Goal: Task Accomplishment & Management: Manage account settings

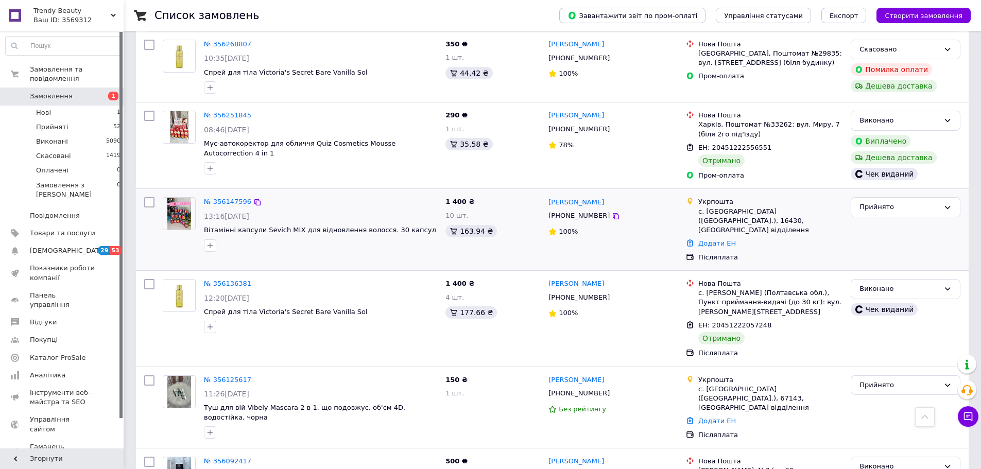
scroll to position [1343, 0]
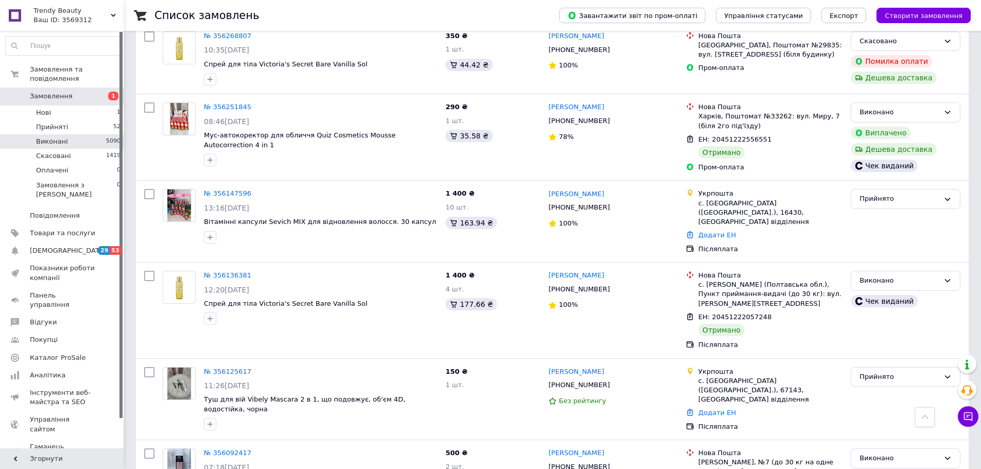
click at [87, 134] on li "Виконані 5090" at bounding box center [63, 141] width 127 height 14
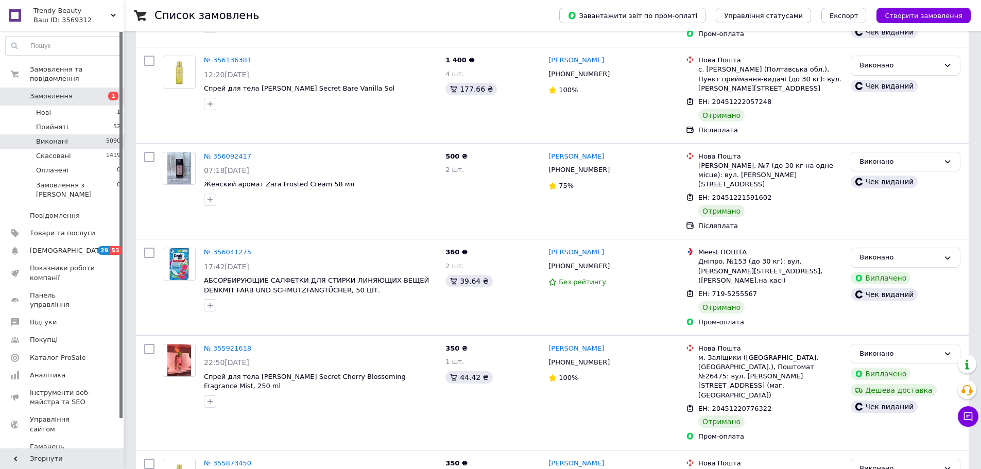
scroll to position [309, 0]
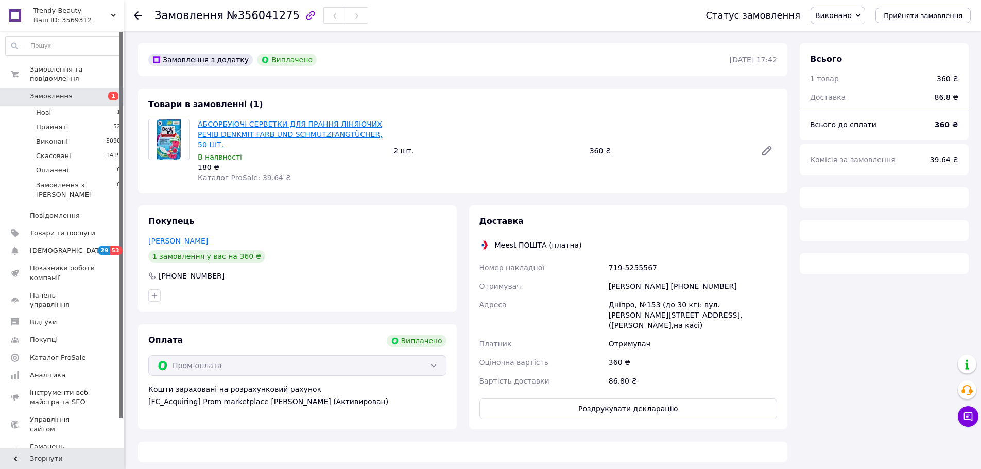
click at [292, 124] on link "АБСОРБУЮЧІ СЕРВЕТКИ ДЛЯ ПРАННЯ ЛІНЯЮЧИХ РЕЧІВ DENKMIT FARB UND SCHMUTZFANGTÜCHE…" at bounding box center [290, 134] width 185 height 29
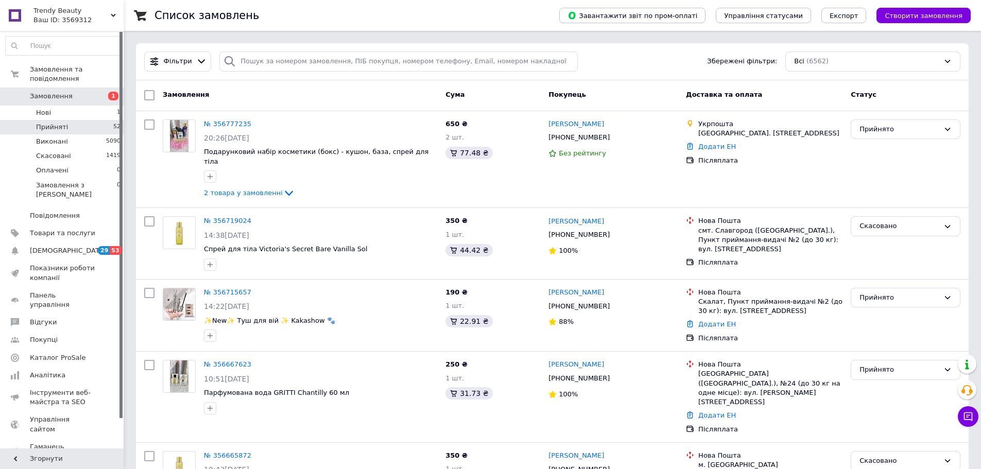
click at [86, 120] on li "Прийняті 52" at bounding box center [63, 127] width 127 height 14
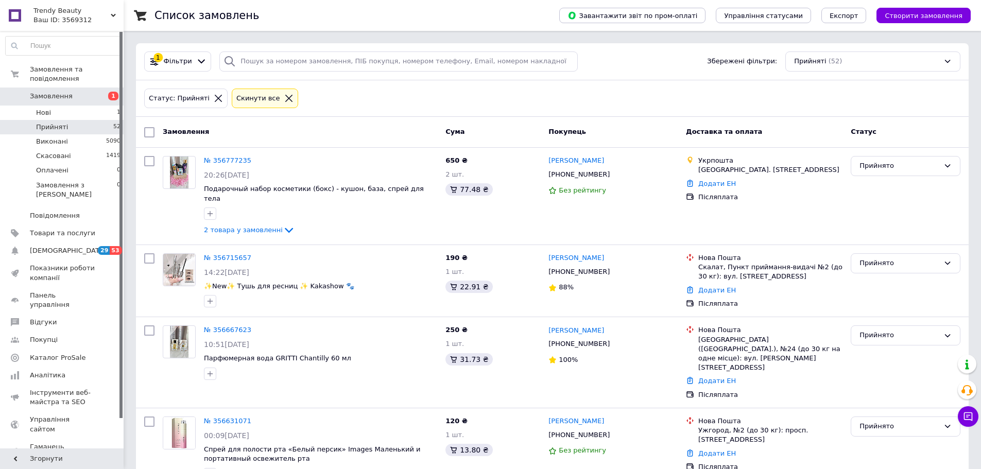
click at [109, 92] on span "1" at bounding box center [113, 96] width 10 height 9
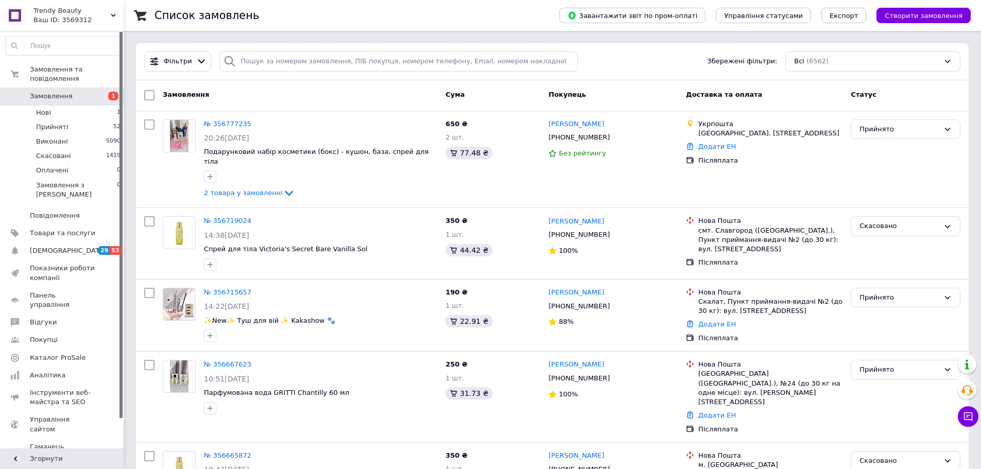
click at [96, 96] on link "Замовлення 1" at bounding box center [63, 97] width 127 height 18
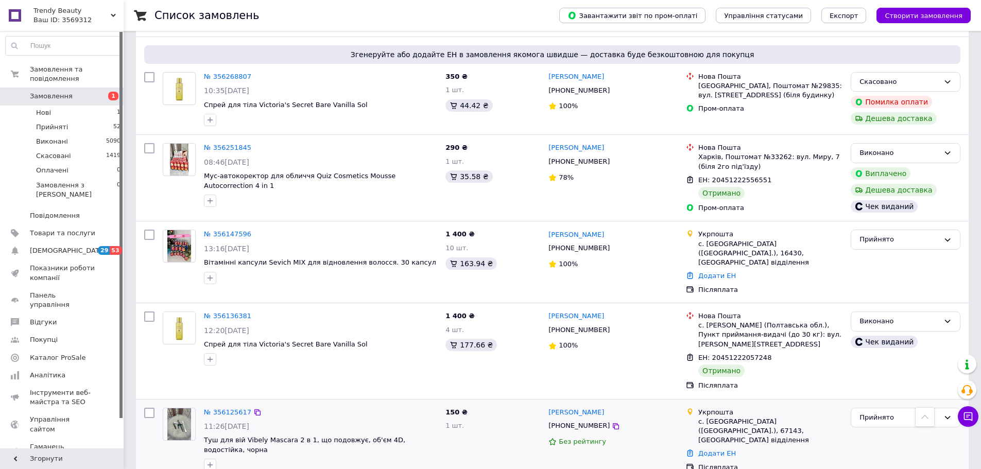
scroll to position [1343, 0]
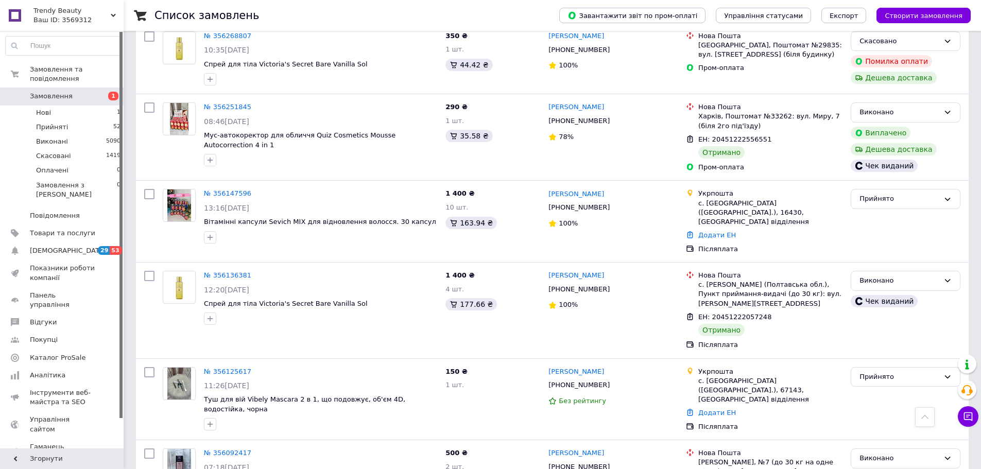
click at [96, 134] on li "Виконані 5090" at bounding box center [63, 141] width 127 height 14
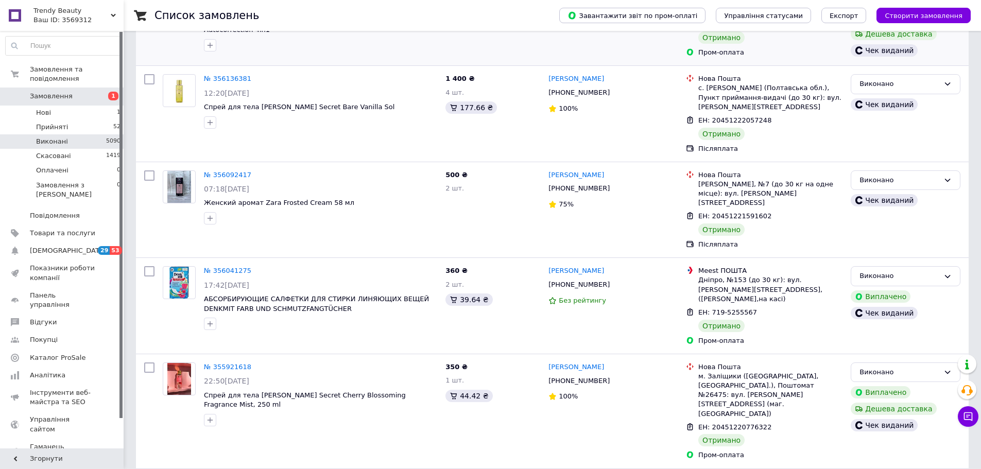
scroll to position [360, 0]
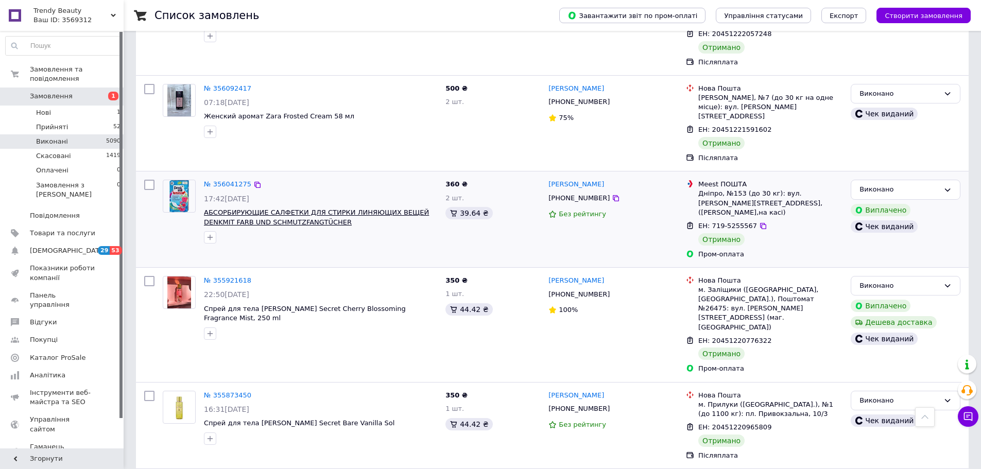
click at [298, 208] on span "АБСОРБИРУЮЩИЕ САЛФЕТКИ ДЛЯ СТИРКИ ЛИНЯЮЩИХ ВЕЩЕЙ DENKMIT FARB UND SCHMUTZFANGTÜ…" at bounding box center [316, 217] width 225 height 18
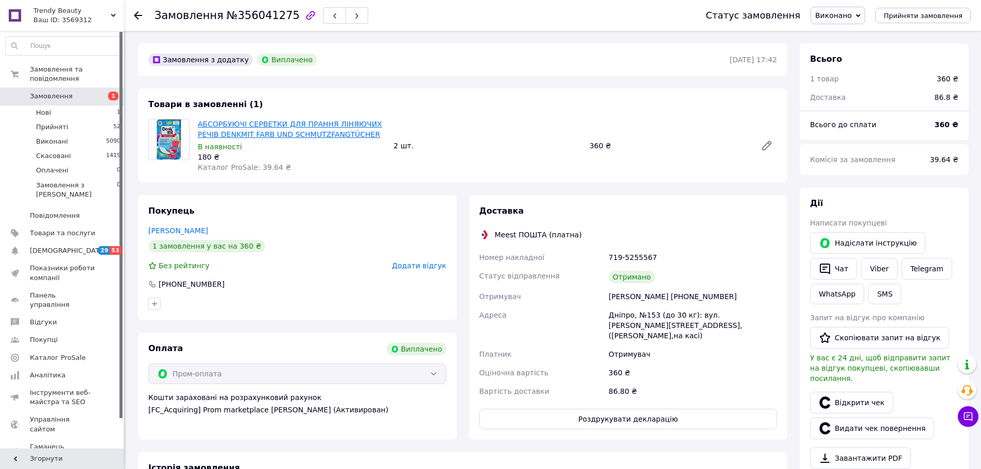
click at [330, 132] on link "АБСОРБУЮЧІ СЕРВЕТКИ ДЛЯ ПРАННЯ ЛІНЯЮЧИХ РЕЧІВ DENKMIT FARB UND SCHMUTZFANGTÜCHER" at bounding box center [290, 129] width 184 height 19
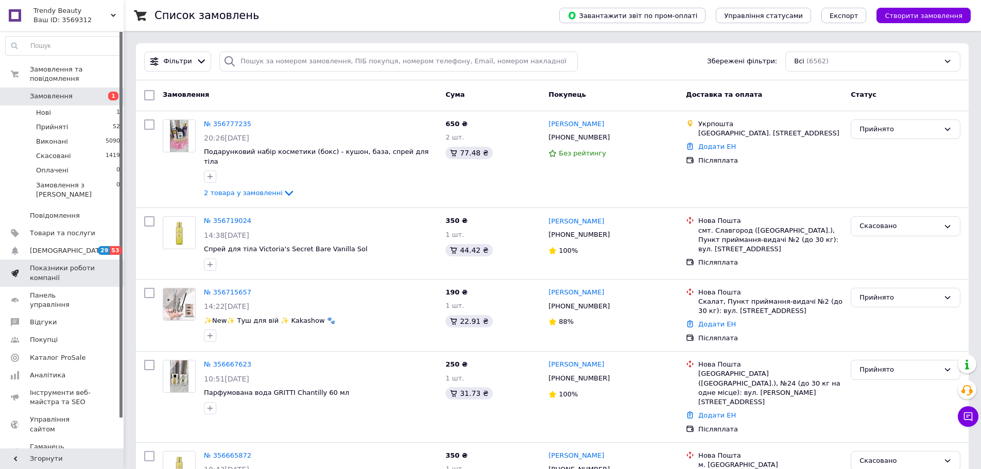
click at [71, 264] on span "Показники роботи компанії" at bounding box center [62, 273] width 65 height 19
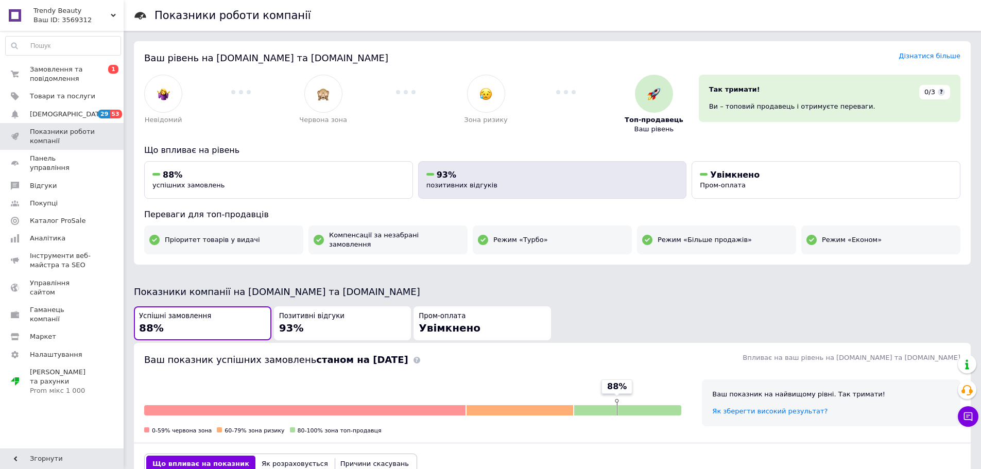
click at [504, 178] on div "93%" at bounding box center [552, 174] width 252 height 11
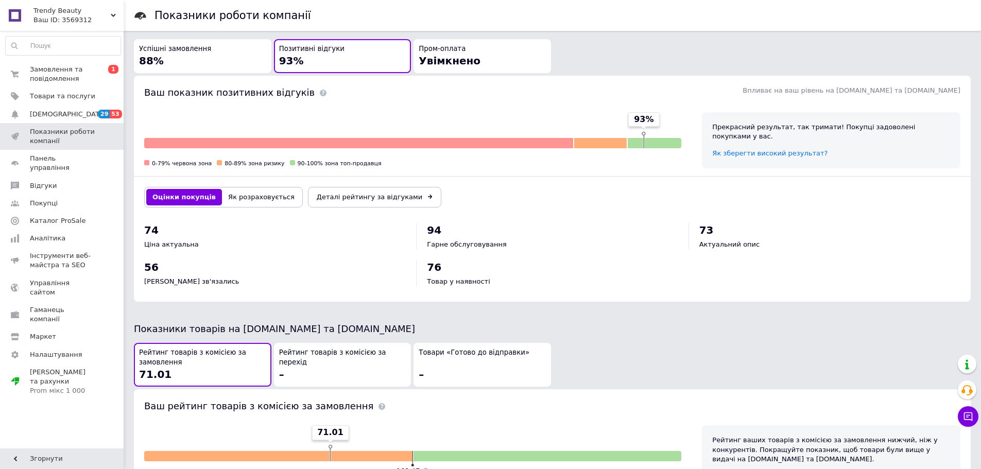
scroll to position [296, 0]
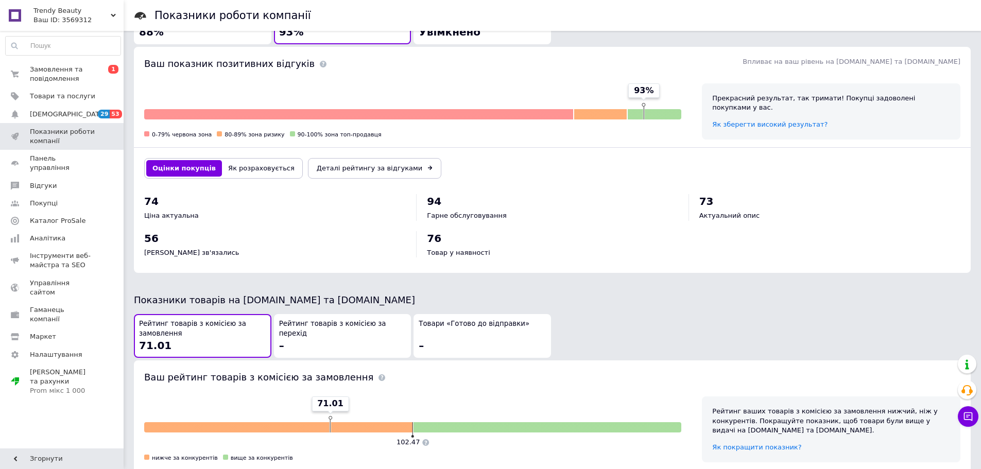
click at [255, 160] on button "Як розраховується" at bounding box center [261, 168] width 79 height 16
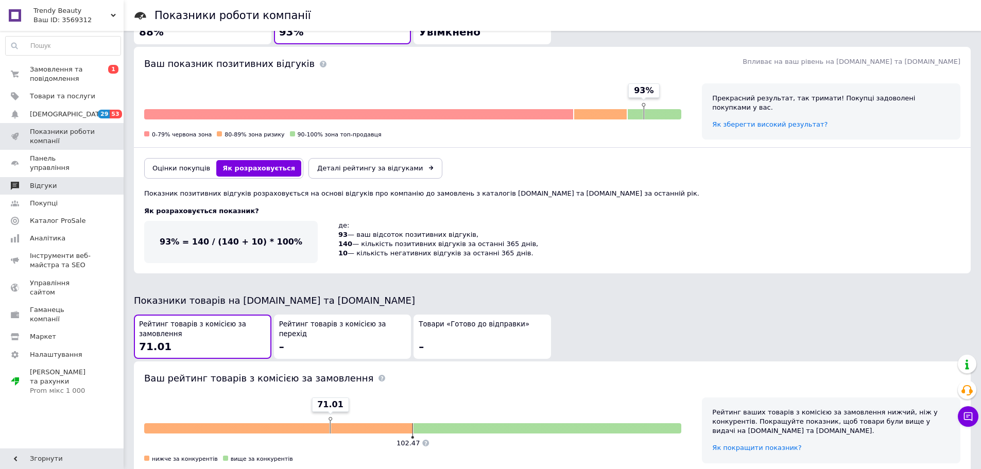
click at [85, 177] on link "Відгуки" at bounding box center [63, 186] width 126 height 18
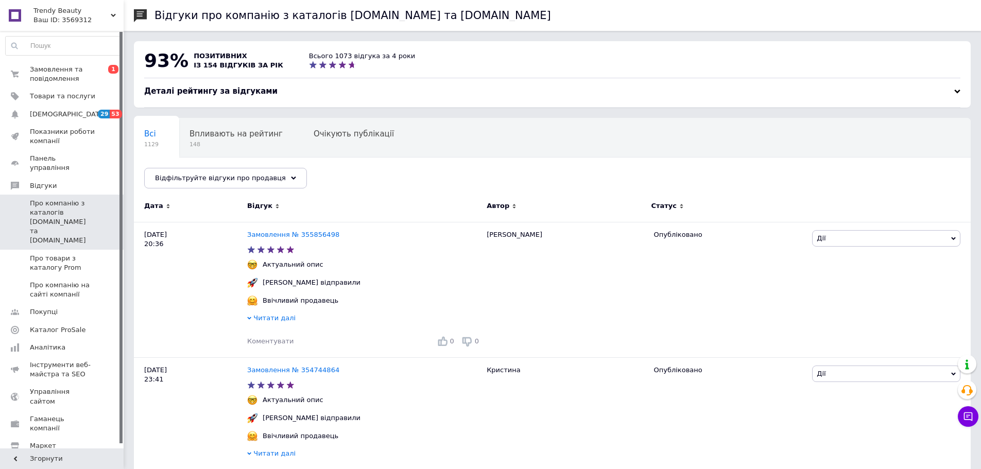
click at [898, 78] on hr at bounding box center [552, 78] width 816 height 1
click at [898, 92] on div at bounding box center [957, 92] width 6 height 6
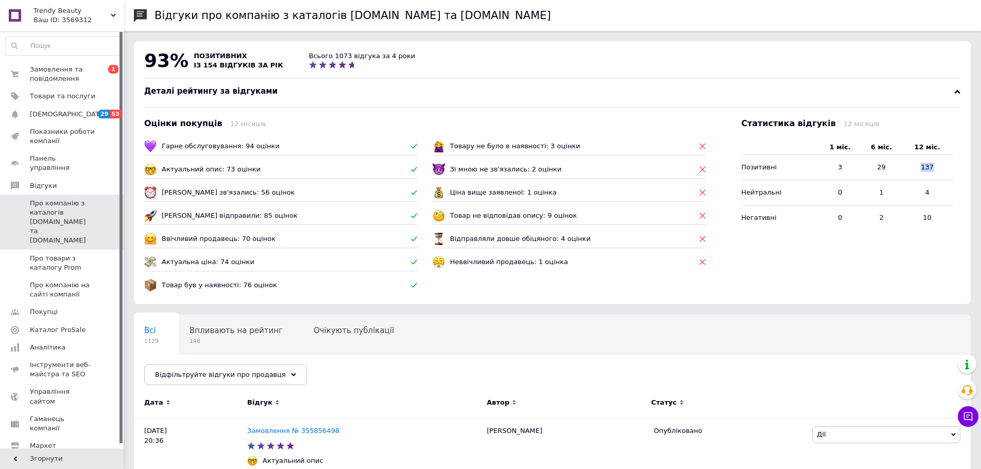
drag, startPoint x: 939, startPoint y: 169, endPoint x: 919, endPoint y: 164, distance: 20.9
click at [898, 164] on td "137" at bounding box center [927, 167] width 50 height 25
click at [898, 256] on div "Статистика відгуків 12 місяців 1 міс. 6 міс. 12 міс. Позитивні 3 29 137 Нейтрал…" at bounding box center [847, 206] width 253 height 222
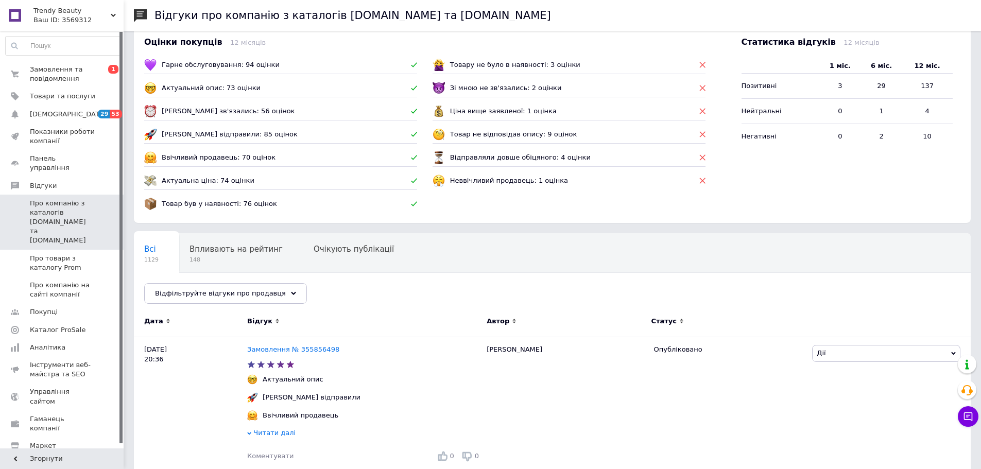
scroll to position [309, 0]
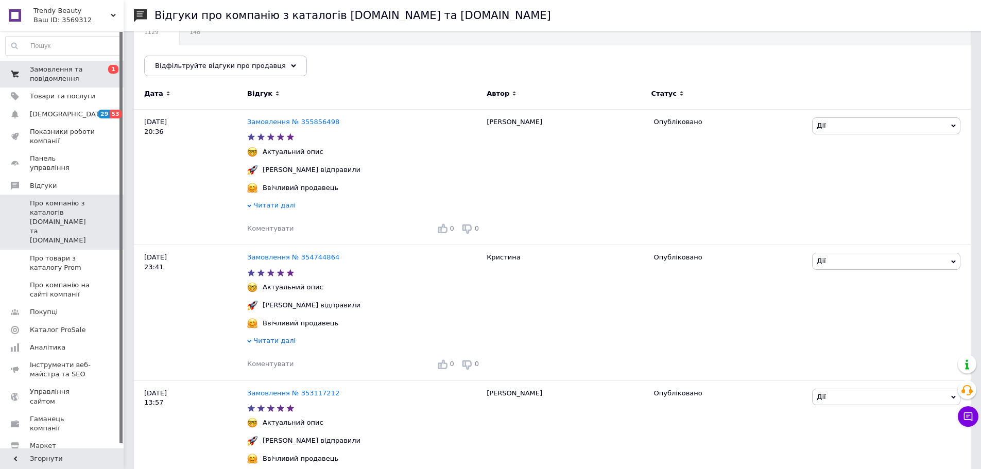
click at [91, 82] on span "Замовлення та повідомлення" at bounding box center [62, 74] width 65 height 19
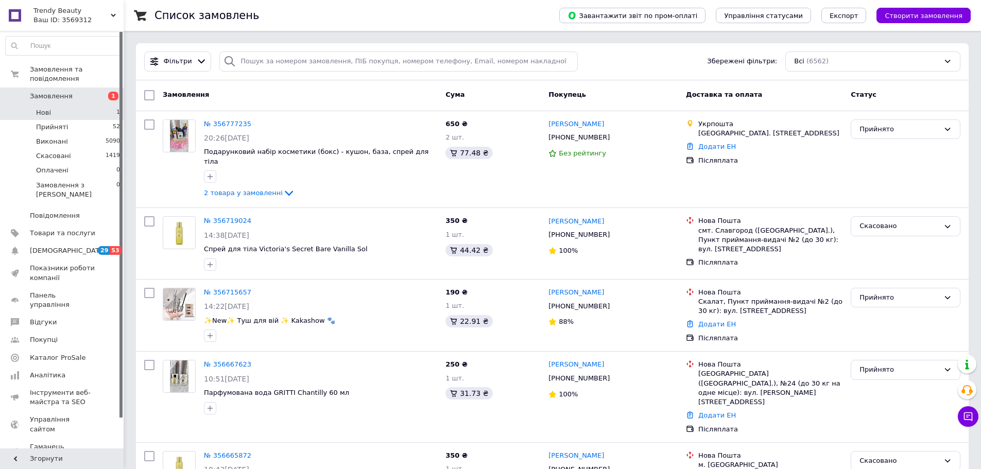
click at [74, 106] on li "Нові 1" at bounding box center [63, 113] width 126 height 14
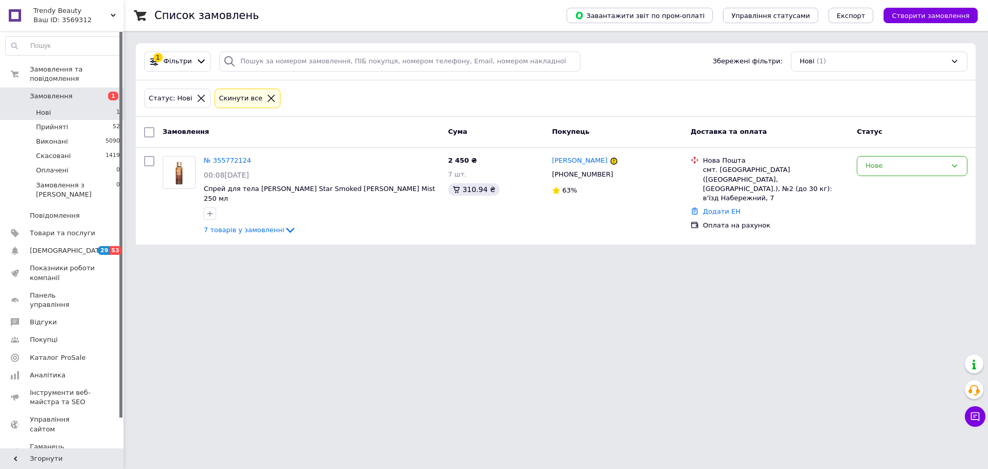
click at [64, 92] on span "Замовлення" at bounding box center [51, 96] width 43 height 9
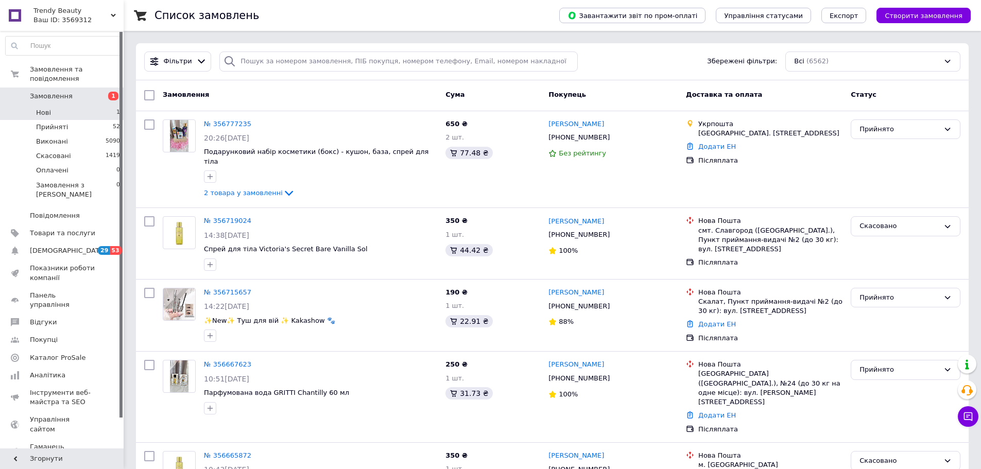
click at [108, 106] on li "Нові 1" at bounding box center [63, 113] width 126 height 14
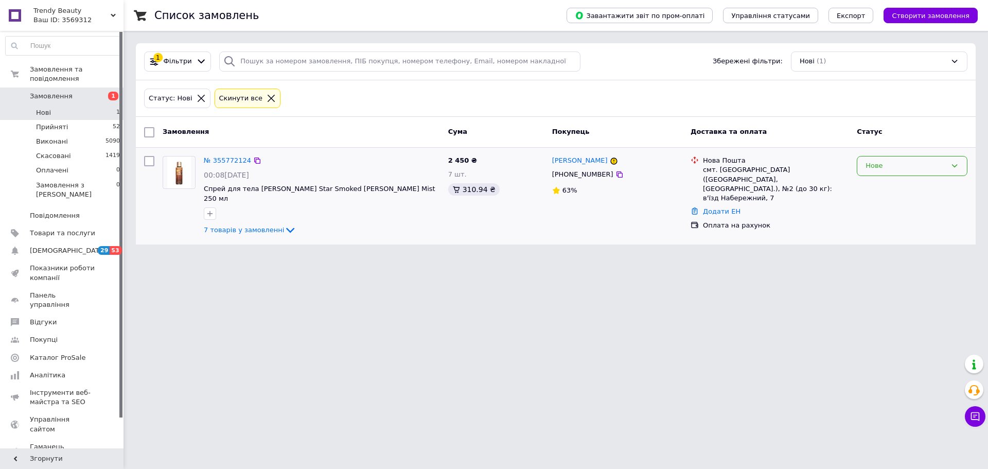
click at [870, 168] on div "Нове" at bounding box center [906, 166] width 81 height 11
click at [877, 226] on li "Скасовано" at bounding box center [913, 225] width 110 height 19
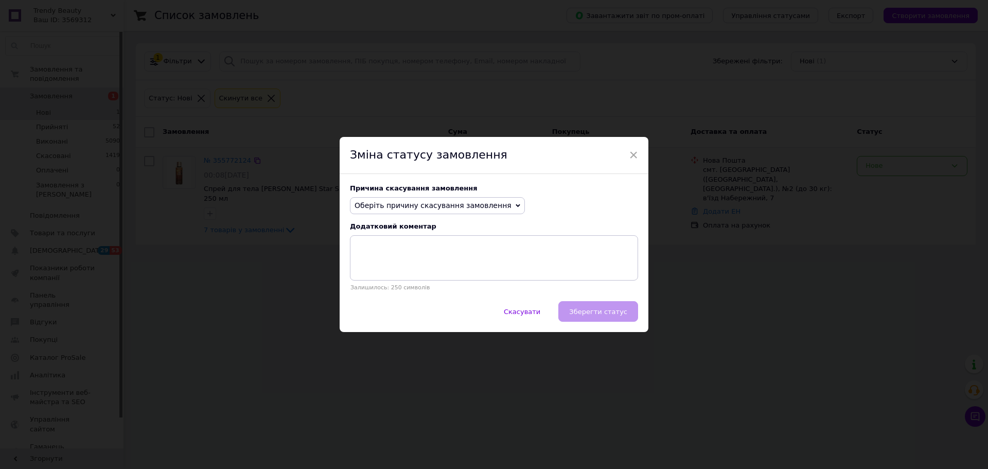
click at [438, 199] on span "Оберіть причину скасування замовлення" at bounding box center [437, 206] width 175 height 18
click at [413, 294] on li "Не вдається додзвонитися" at bounding box center [438, 298] width 174 height 14
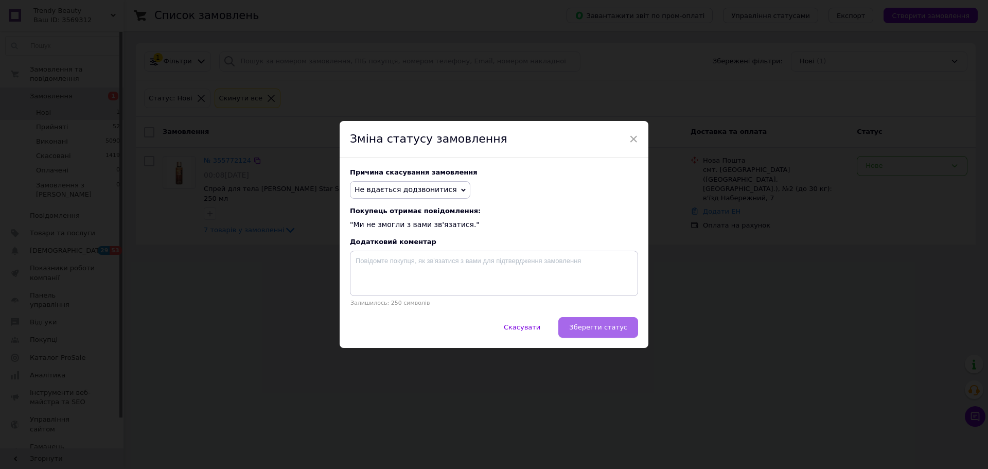
click at [604, 324] on button "Зберегти статус" at bounding box center [599, 327] width 80 height 21
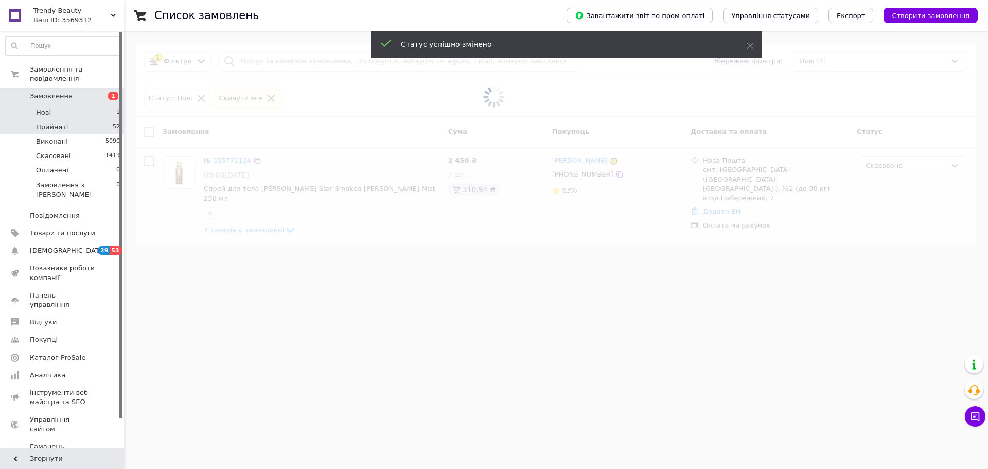
click at [78, 120] on li "Прийняті 52" at bounding box center [63, 127] width 126 height 14
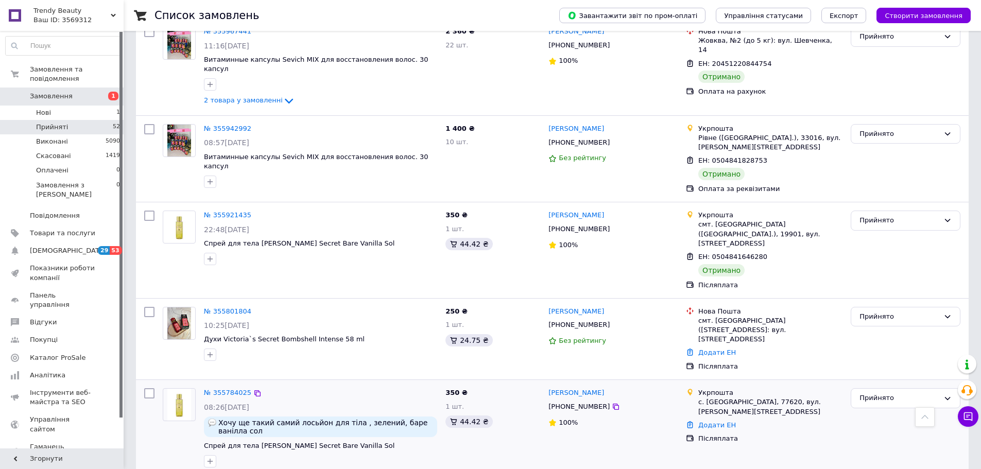
scroll to position [1106, 0]
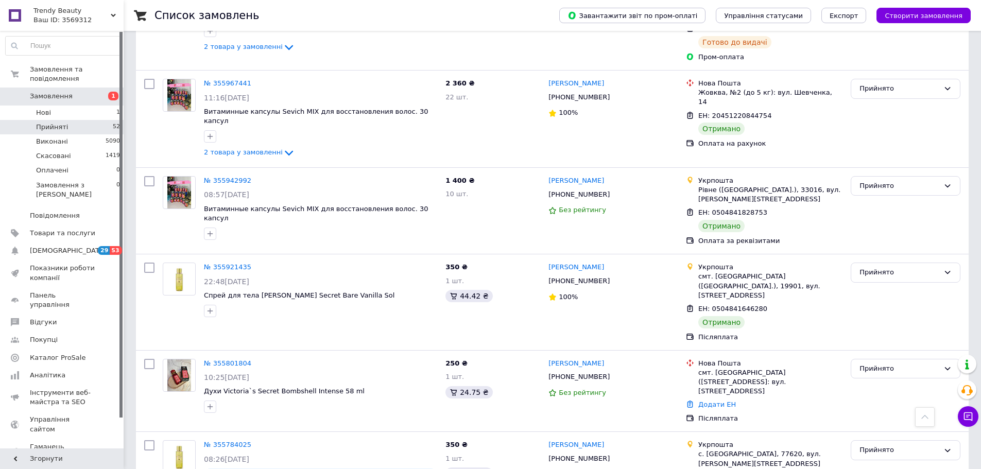
click at [97, 92] on span "1" at bounding box center [109, 96] width 28 height 9
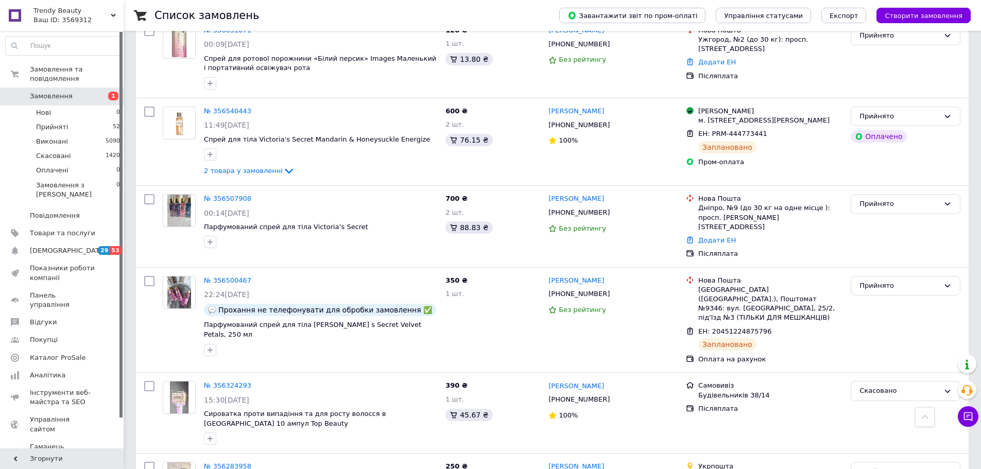
scroll to position [669, 0]
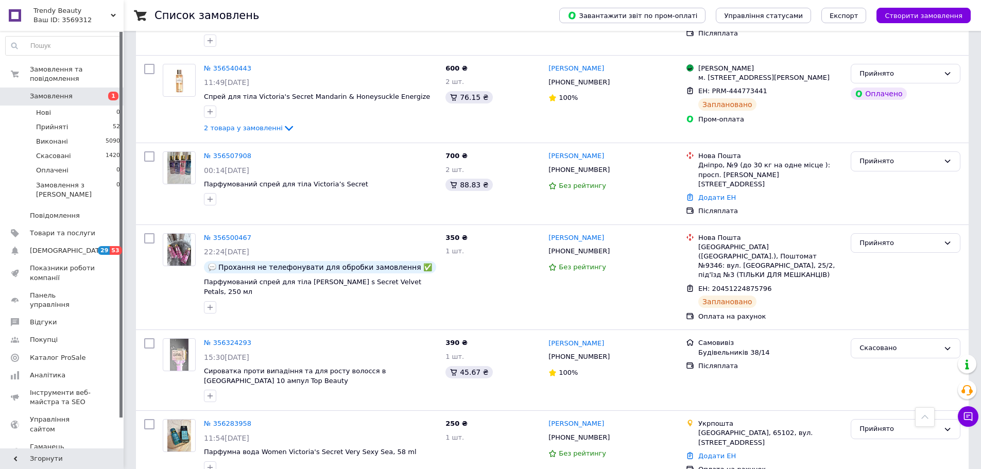
click at [85, 92] on span "Замовлення" at bounding box center [62, 96] width 65 height 9
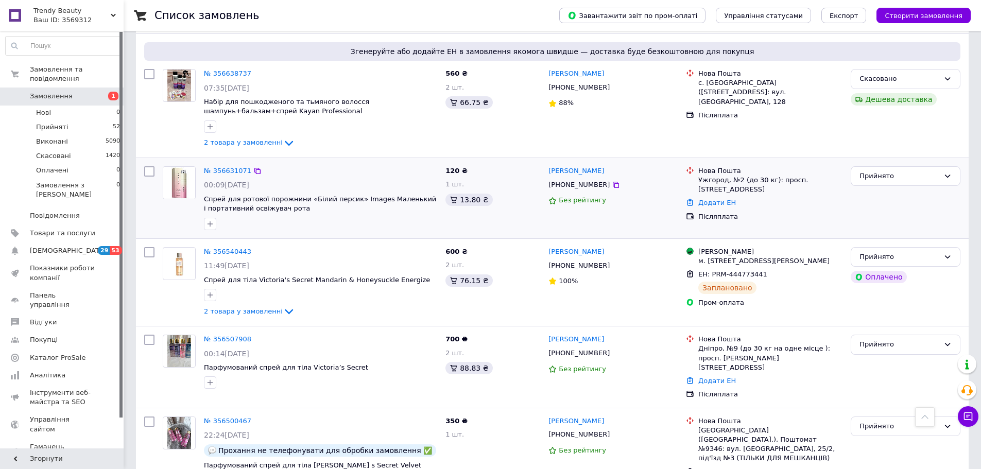
scroll to position [721, 0]
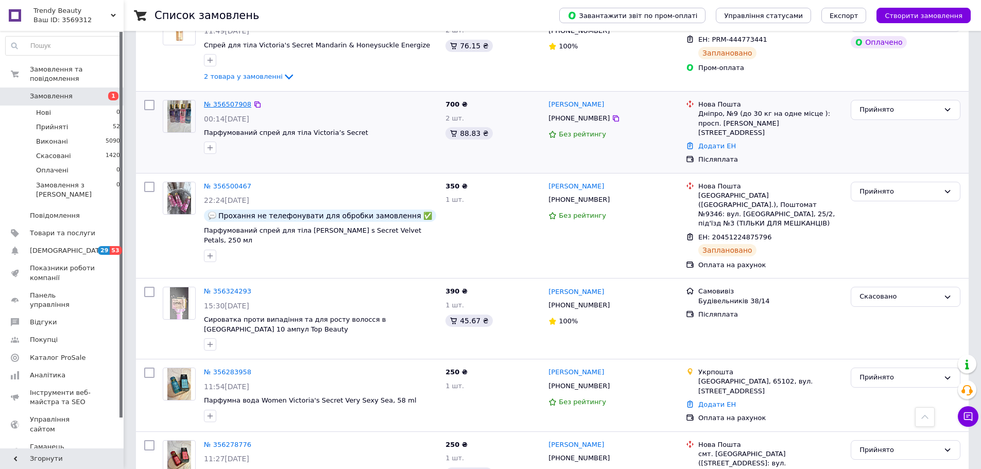
click at [226, 100] on link "№ 356507908" at bounding box center [227, 104] width 47 height 8
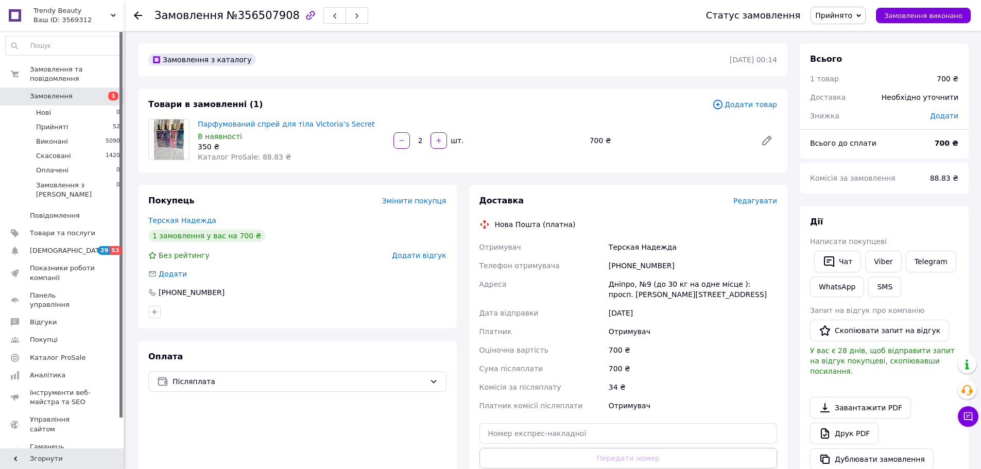
click at [752, 205] on span "Редагувати" at bounding box center [755, 201] width 44 height 8
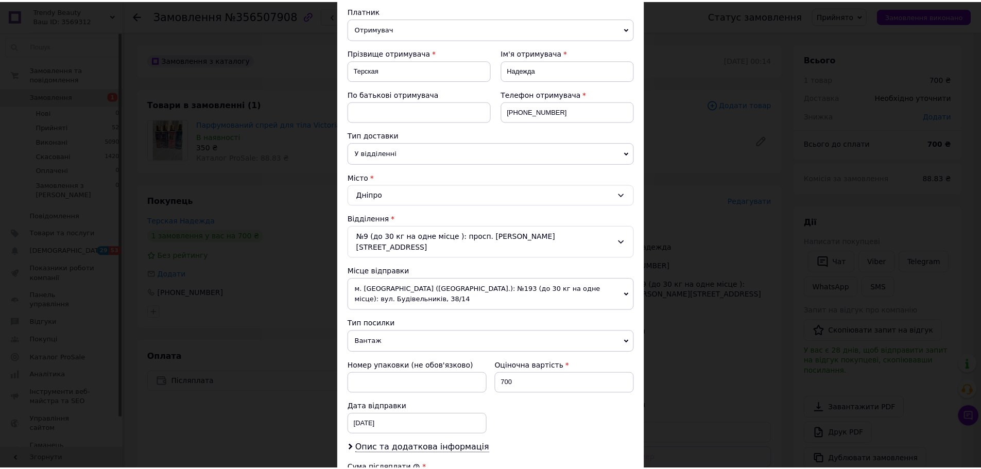
scroll to position [317, 0]
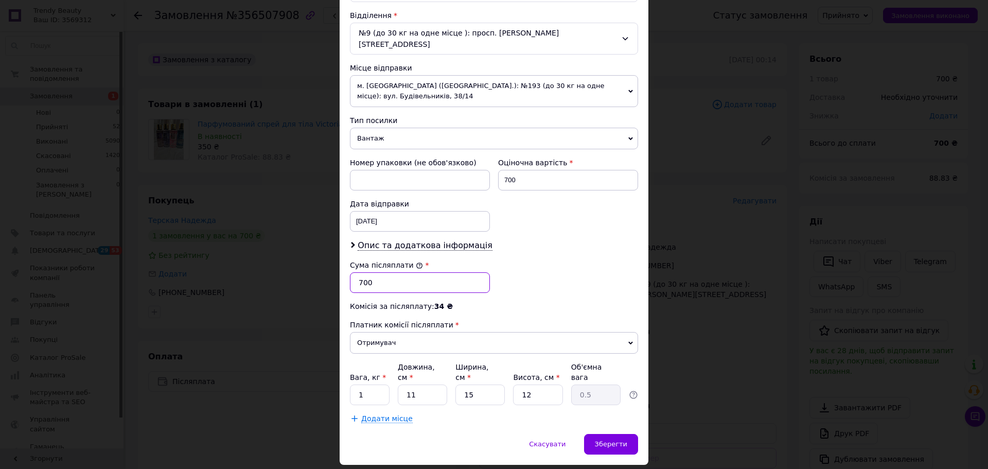
click at [389, 272] on input "700" at bounding box center [420, 282] width 140 height 21
type input "600"
click at [604, 426] on span "Зберегти" at bounding box center [611, 444] width 32 height 8
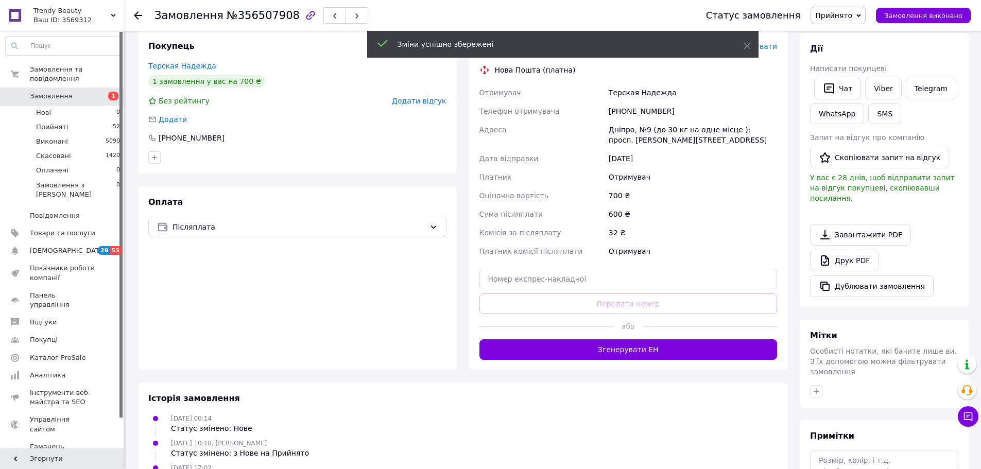
click at [662, 355] on button "Згенерувати ЕН" at bounding box center [628, 349] width 298 height 21
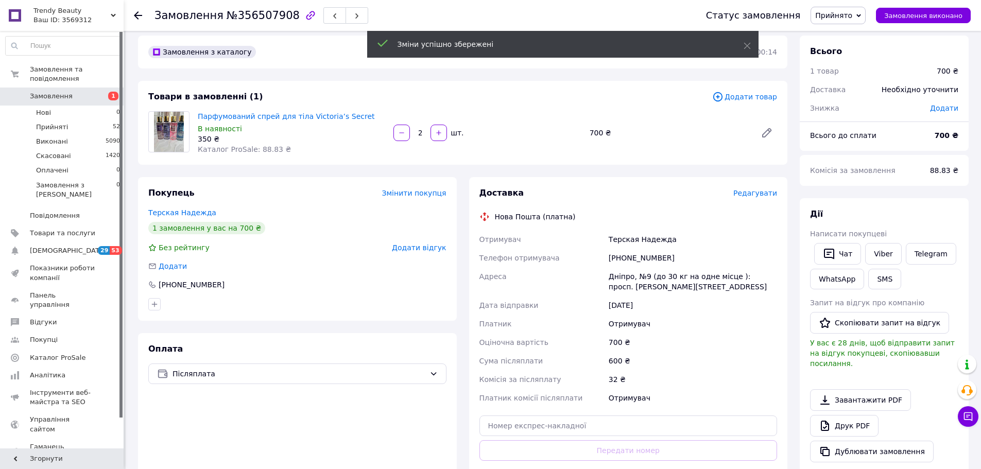
scroll to position [0, 0]
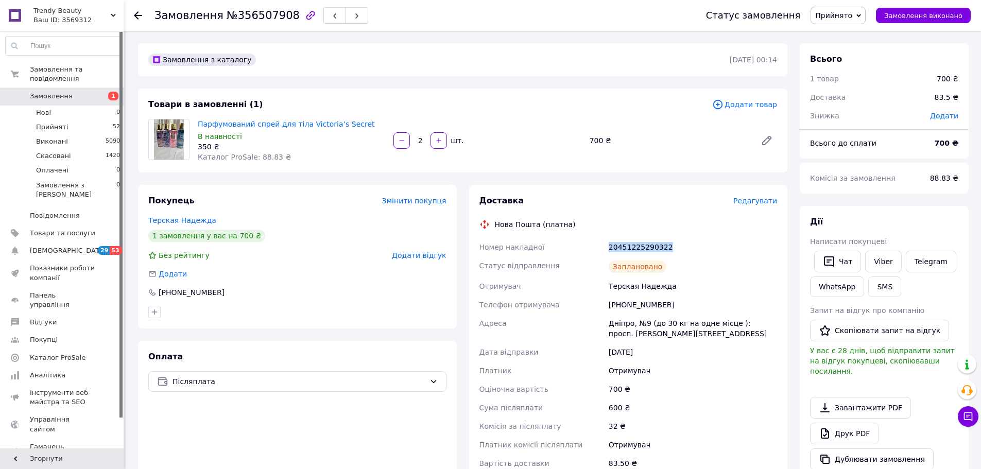
drag, startPoint x: 675, startPoint y: 245, endPoint x: 608, endPoint y: 242, distance: 67.5
click at [608, 242] on div "20451225290322" at bounding box center [692, 247] width 172 height 19
copy div "20451225290322"
click at [96, 92] on span "1" at bounding box center [109, 96] width 28 height 9
